Goal: Task Accomplishment & Management: Use online tool/utility

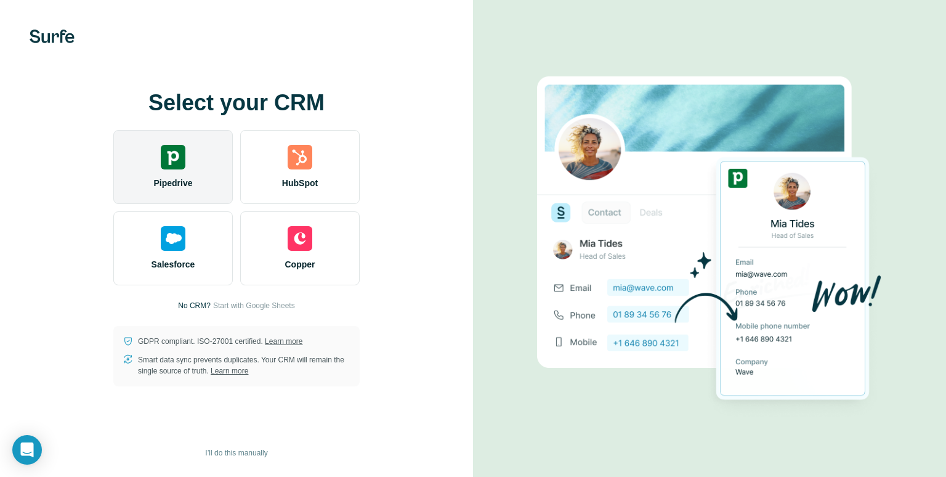
click at [182, 191] on div "Pipedrive" at bounding box center [172, 167] width 119 height 74
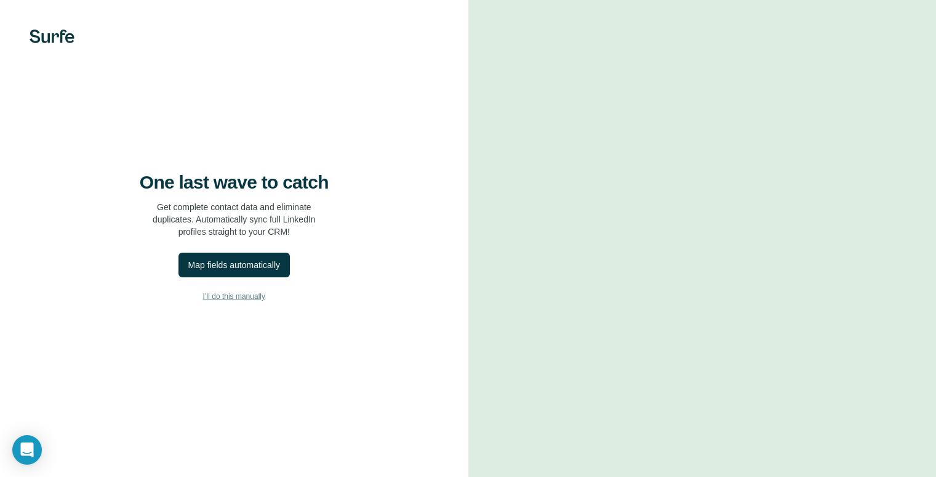
click at [254, 302] on span "I’ll do this manually" at bounding box center [234, 296] width 62 height 11
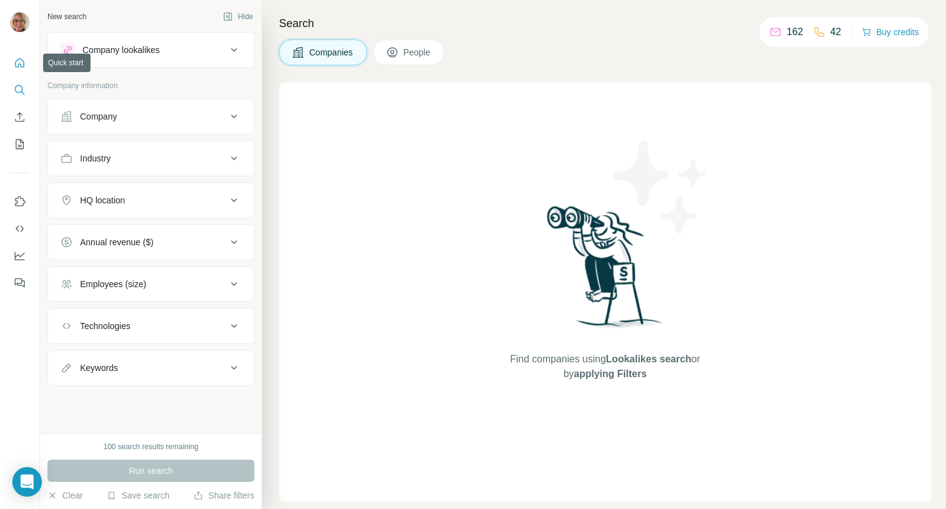
click at [17, 62] on icon "Quick start" at bounding box center [20, 63] width 12 height 12
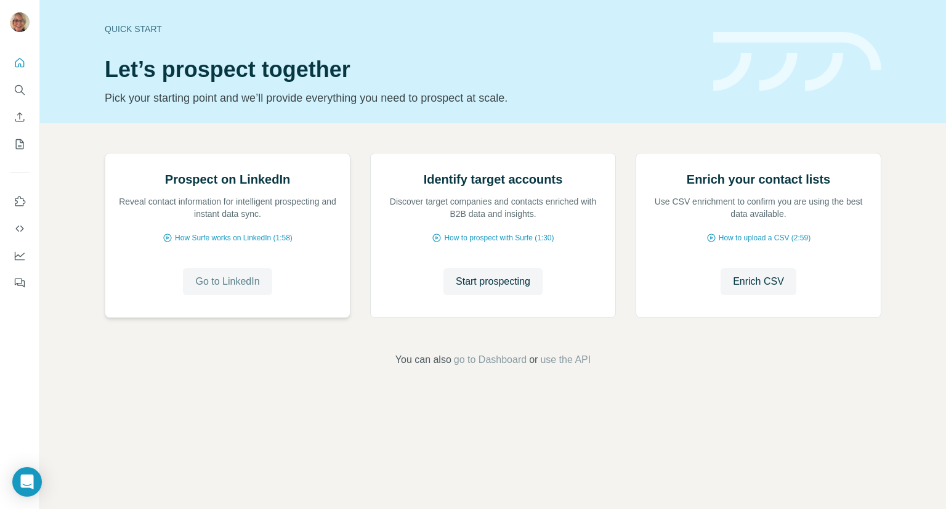
click at [241, 289] on span "Go to LinkedIn" at bounding box center [227, 281] width 64 height 15
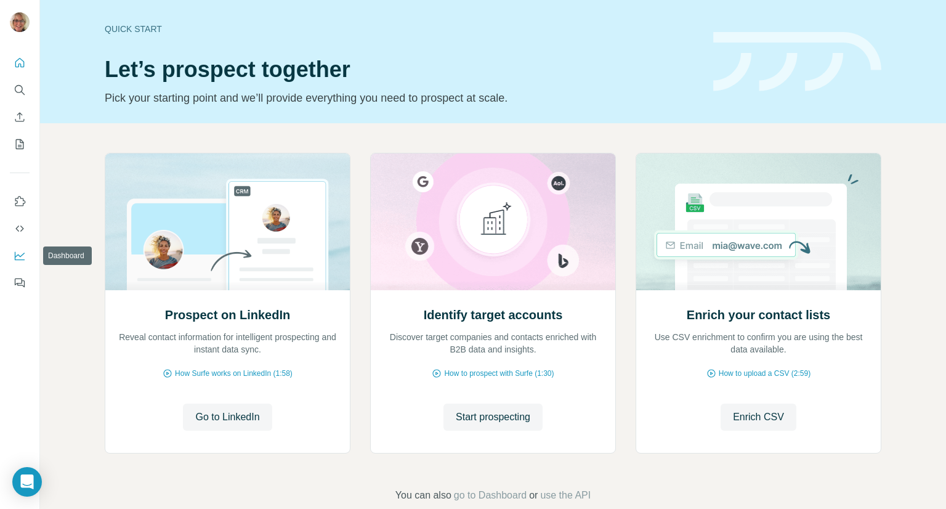
click at [25, 257] on icon "Dashboard" at bounding box center [20, 255] width 12 height 12
click at [916, 472] on icon "Open Intercom Messenger" at bounding box center [917, 480] width 20 height 20
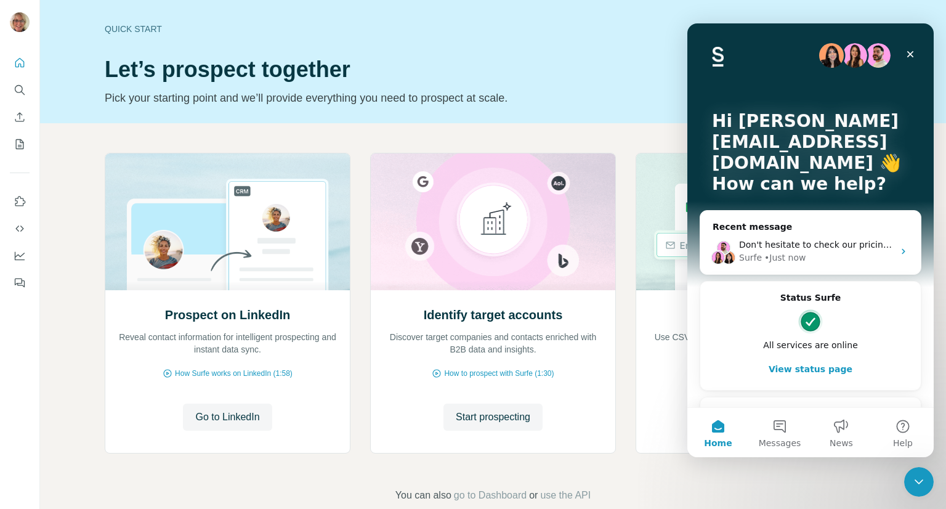
click at [763, 177] on p "How can we help?" at bounding box center [810, 184] width 197 height 21
click at [783, 371] on button "View status page" at bounding box center [810, 368] width 196 height 25
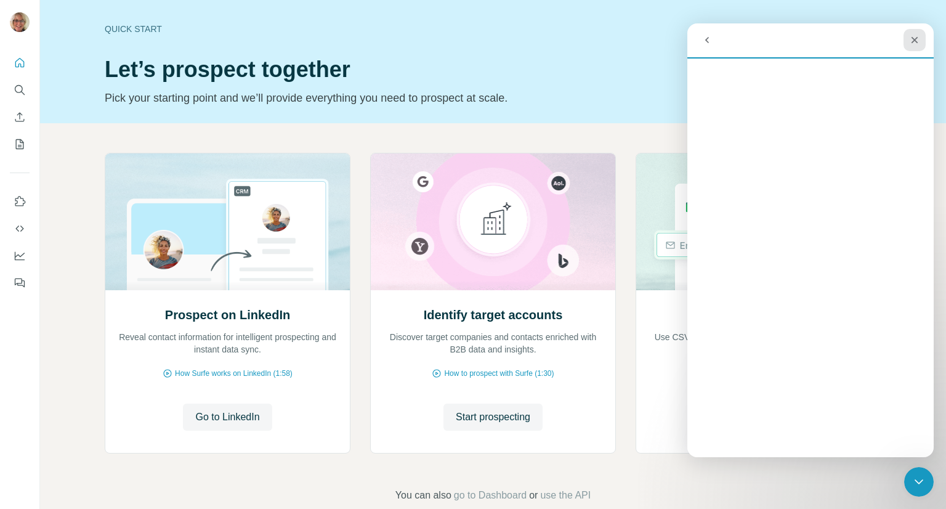
click at [914, 44] on icon "Close" at bounding box center [914, 40] width 10 height 10
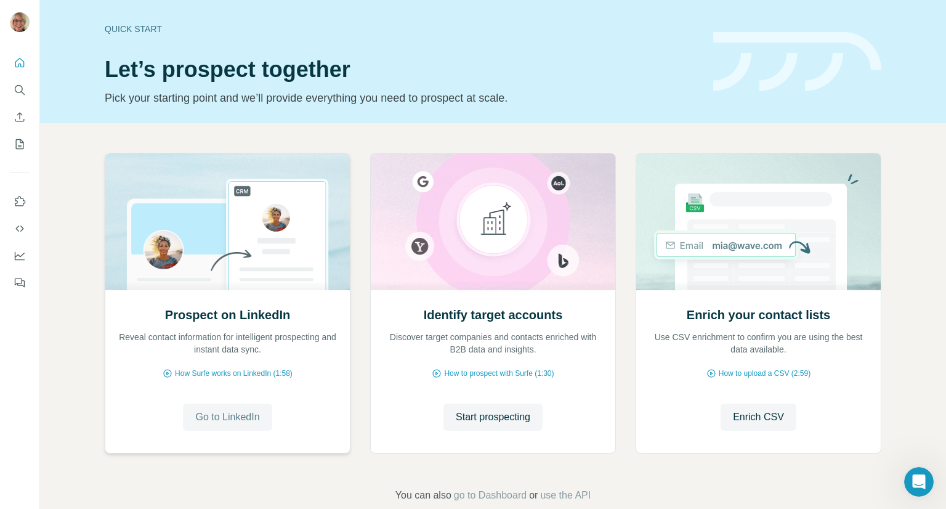
click at [233, 424] on span "Go to LinkedIn" at bounding box center [227, 416] width 64 height 15
click at [917, 472] on icon "Open Intercom Messenger" at bounding box center [917, 480] width 20 height 20
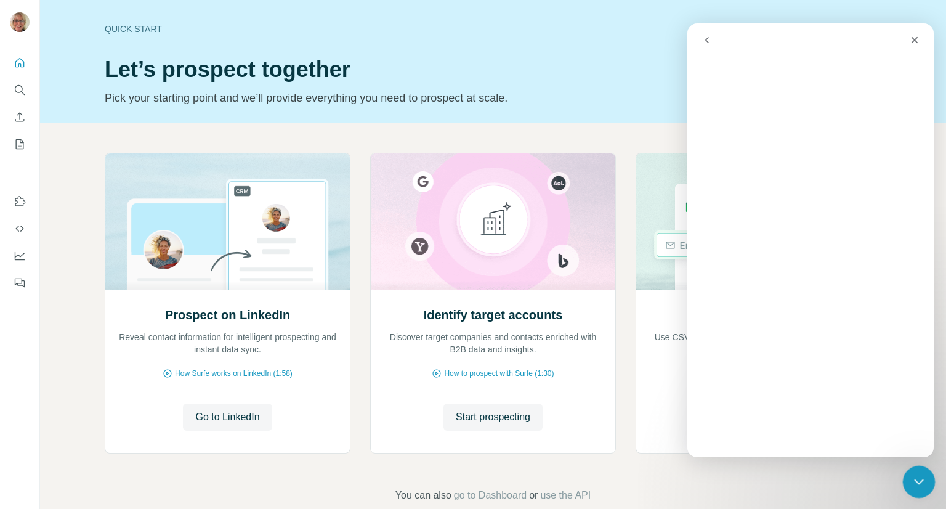
click at [918, 483] on icon "Close Intercom Messenger" at bounding box center [916, 479] width 15 height 15
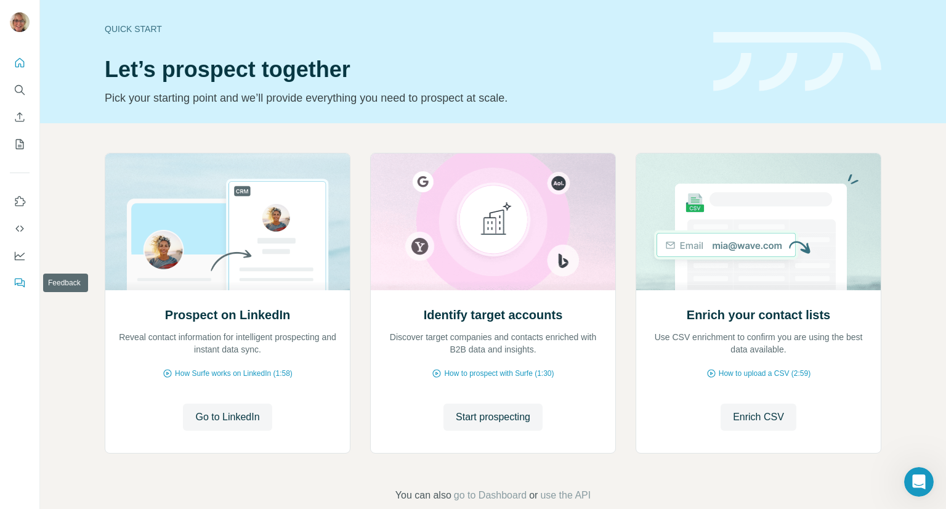
click at [24, 284] on icon "Feedback" at bounding box center [20, 283] width 7 height 7
click at [236, 420] on span "Go to LinkedIn" at bounding box center [227, 416] width 64 height 15
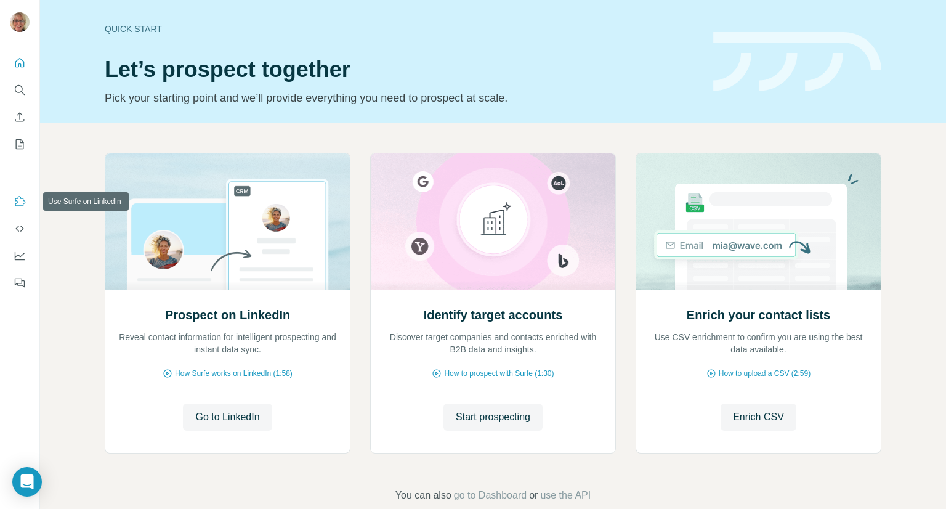
click at [19, 200] on icon "Use Surfe on LinkedIn" at bounding box center [20, 201] width 12 height 12
click at [18, 198] on icon "Use Surfe on LinkedIn" at bounding box center [20, 201] width 12 height 12
click at [227, 414] on span "Go to LinkedIn" at bounding box center [227, 416] width 64 height 15
click at [233, 417] on span "Go to LinkedIn" at bounding box center [227, 416] width 64 height 15
click at [225, 420] on span "Go to LinkedIn" at bounding box center [227, 416] width 64 height 15
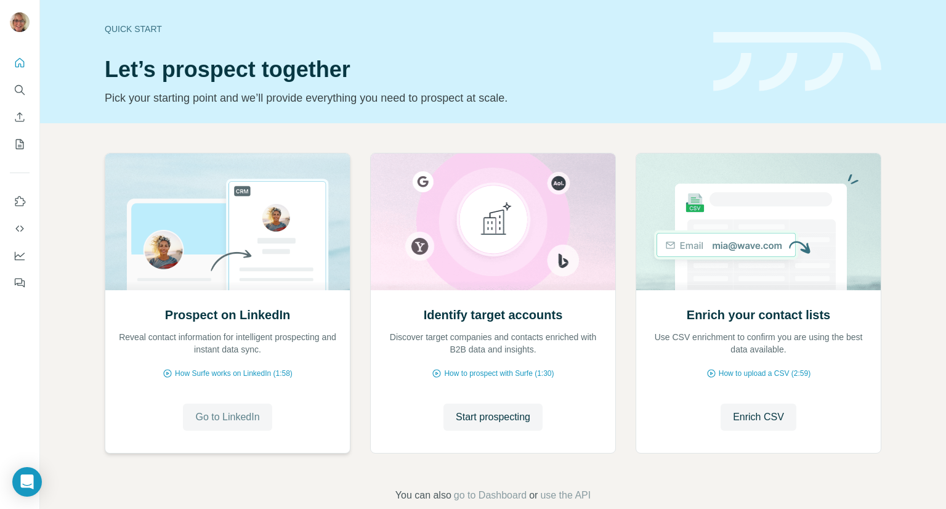
click at [246, 420] on span "Go to LinkedIn" at bounding box center [227, 416] width 64 height 15
click at [241, 414] on span "Go to LinkedIn" at bounding box center [227, 416] width 64 height 15
click at [244, 419] on span "Go to LinkedIn" at bounding box center [227, 416] width 64 height 15
click at [231, 417] on span "Go to LinkedIn" at bounding box center [227, 416] width 64 height 15
click at [236, 408] on button "Go to LinkedIn" at bounding box center [227, 416] width 89 height 27
